Goal: Task Accomplishment & Management: Manage account settings

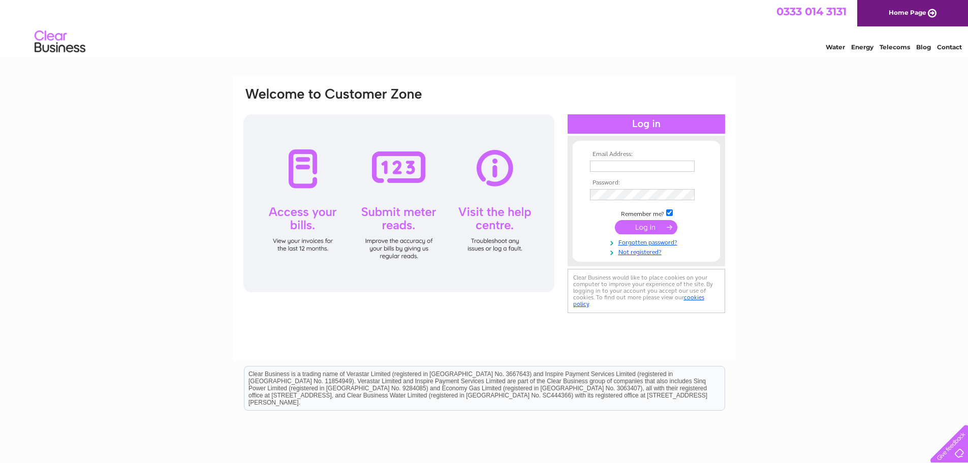
click at [598, 168] on input "text" at bounding box center [642, 166] width 105 height 11
type input "graham.bissett@emialliance.com"
click at [630, 226] on input "submit" at bounding box center [646, 228] width 63 height 14
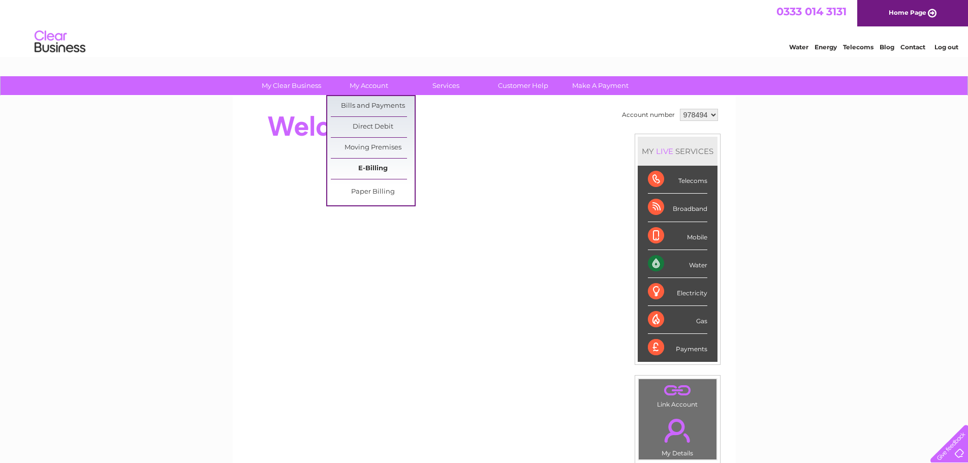
click at [364, 171] on link "E-Billing" at bounding box center [373, 169] width 84 height 20
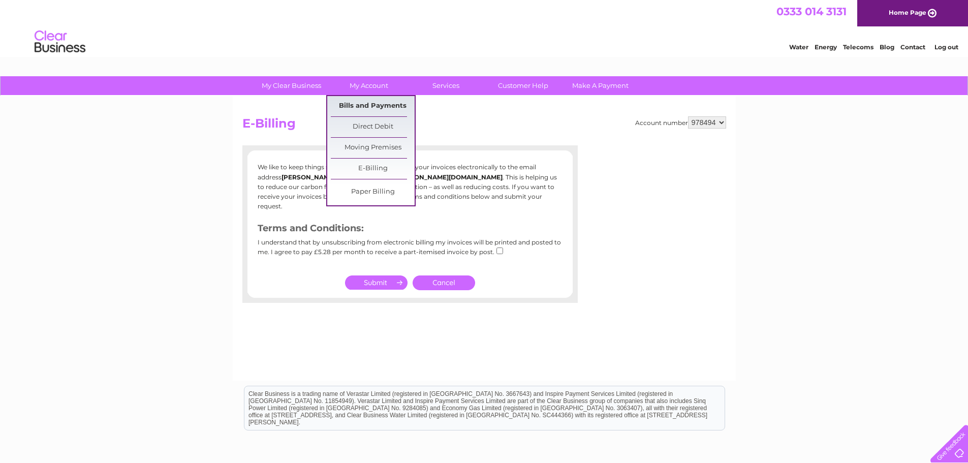
click at [380, 106] on link "Bills and Payments" at bounding box center [373, 106] width 84 height 20
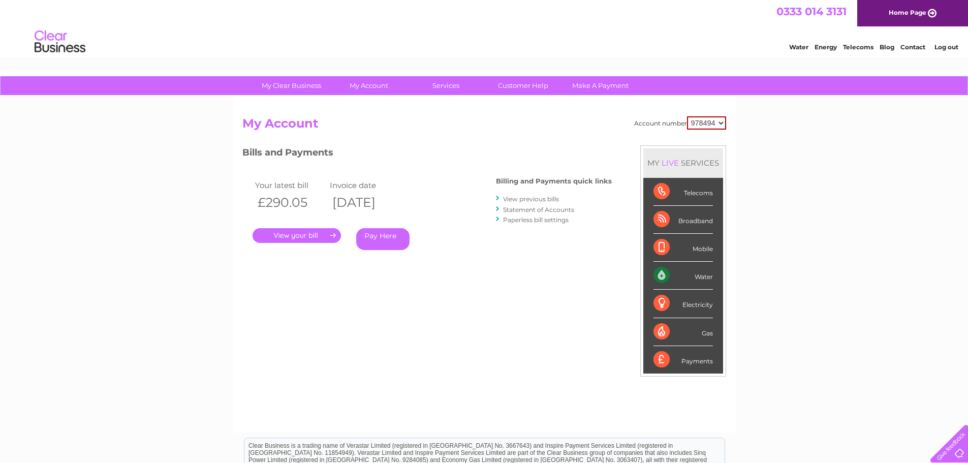
click at [314, 233] on link "." at bounding box center [297, 235] width 88 height 15
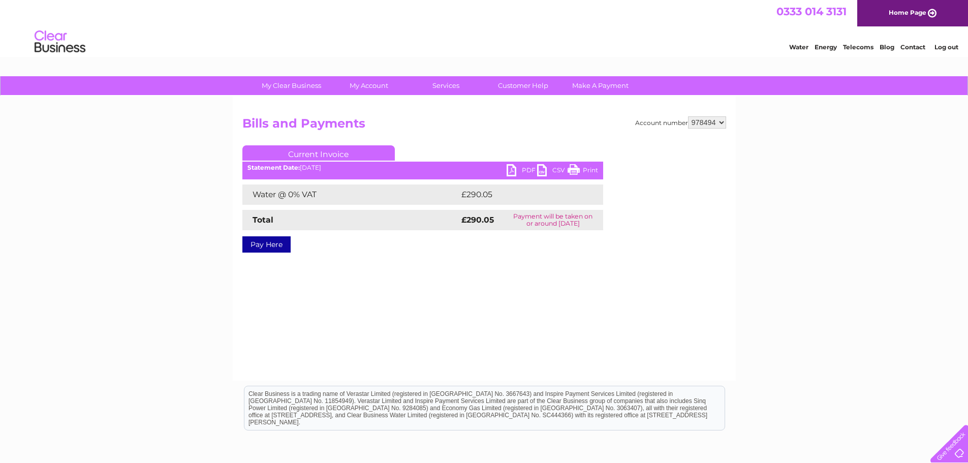
click at [517, 170] on link "PDF" at bounding box center [522, 171] width 30 height 15
click at [942, 49] on link "Log out" at bounding box center [947, 47] width 24 height 8
